Goal: Navigation & Orientation: Find specific page/section

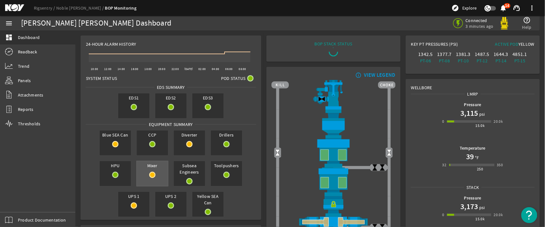
click at [146, 169] on span "Mixer" at bounding box center [152, 165] width 31 height 9
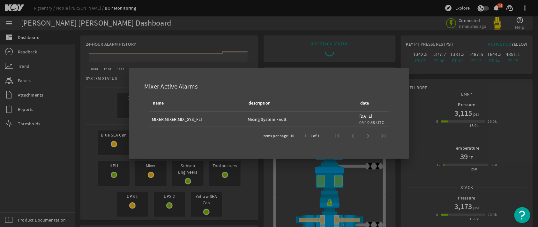
click at [375, 64] on div at bounding box center [269, 113] width 538 height 227
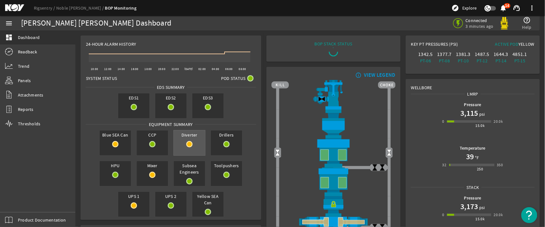
click at [183, 139] on div "Diverter" at bounding box center [189, 143] width 32 height 26
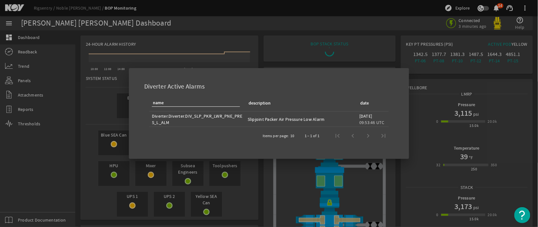
click at [391, 46] on div at bounding box center [269, 113] width 538 height 227
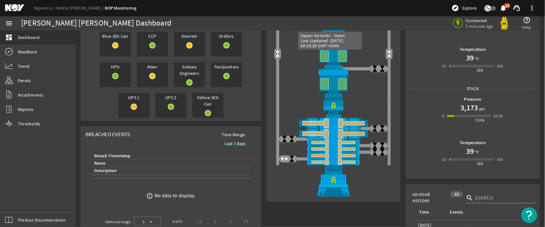
scroll to position [85, 0]
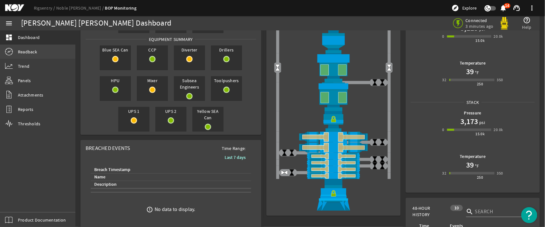
click at [27, 48] on link "Readback" at bounding box center [37, 52] width 75 height 14
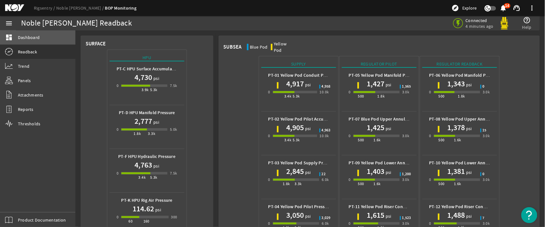
click at [31, 39] on span "Dashboard" at bounding box center [29, 37] width 22 height 6
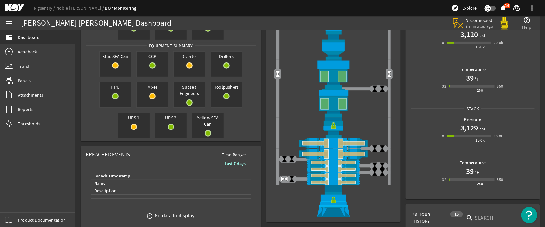
scroll to position [85, 0]
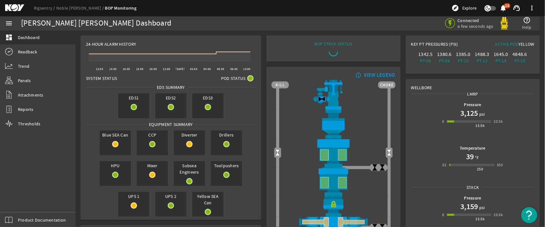
scroll to position [85, 0]
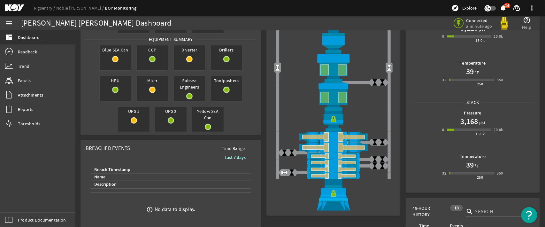
click at [228, 123] on div "Blue SEA Can CCP Diverter Drillers HPU Mixer Subsea Engineers Toolpushers UPS 1…" at bounding box center [170, 88] width 175 height 92
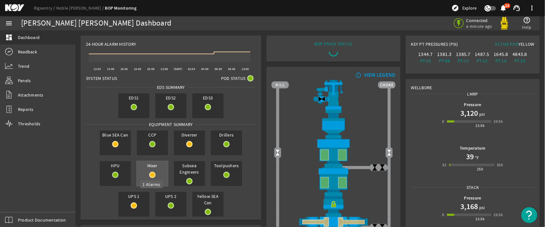
click at [150, 173] on mat-icon at bounding box center [152, 175] width 6 height 6
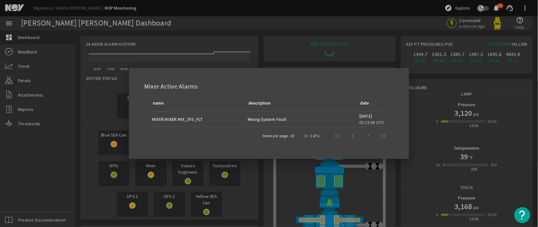
click at [344, 48] on div at bounding box center [269, 113] width 538 height 227
